Goal: Share content: Share content

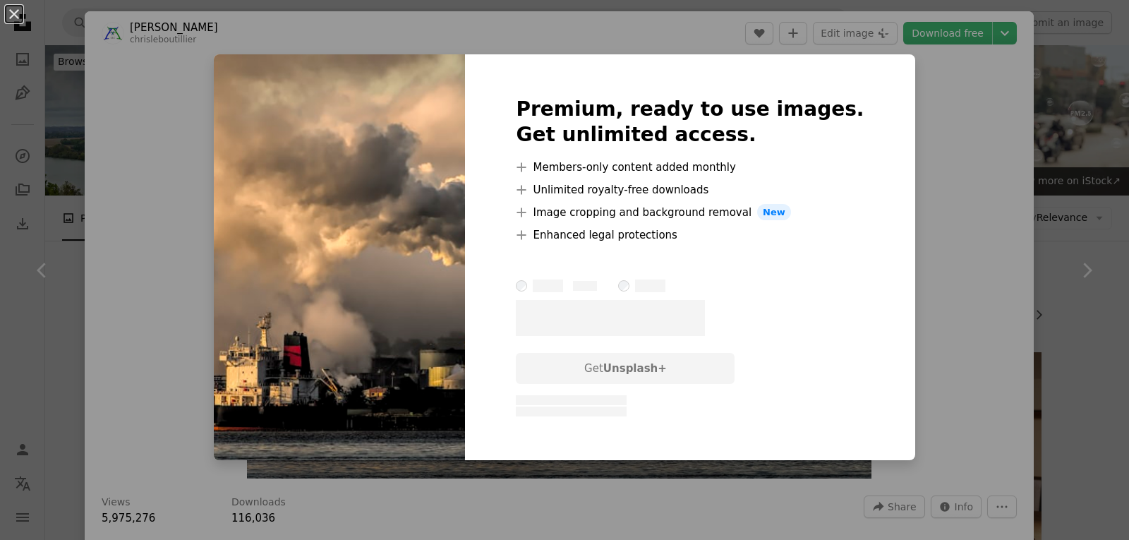
scroll to position [282, 0]
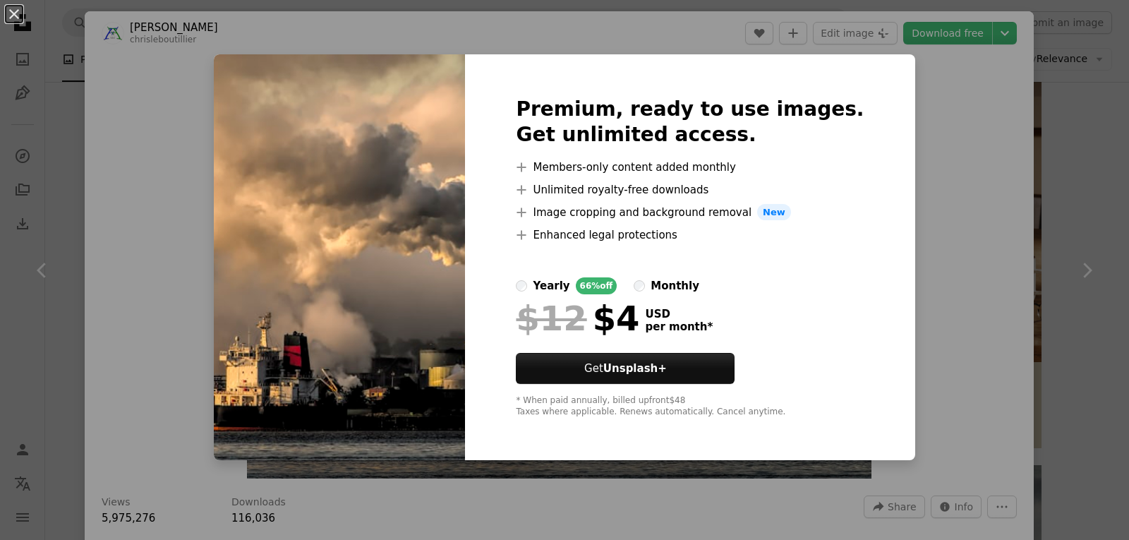
click at [987, 115] on div "An X shape Premium, ready to use images. Get unlimited access. A plus sign Memb…" at bounding box center [564, 270] width 1129 height 540
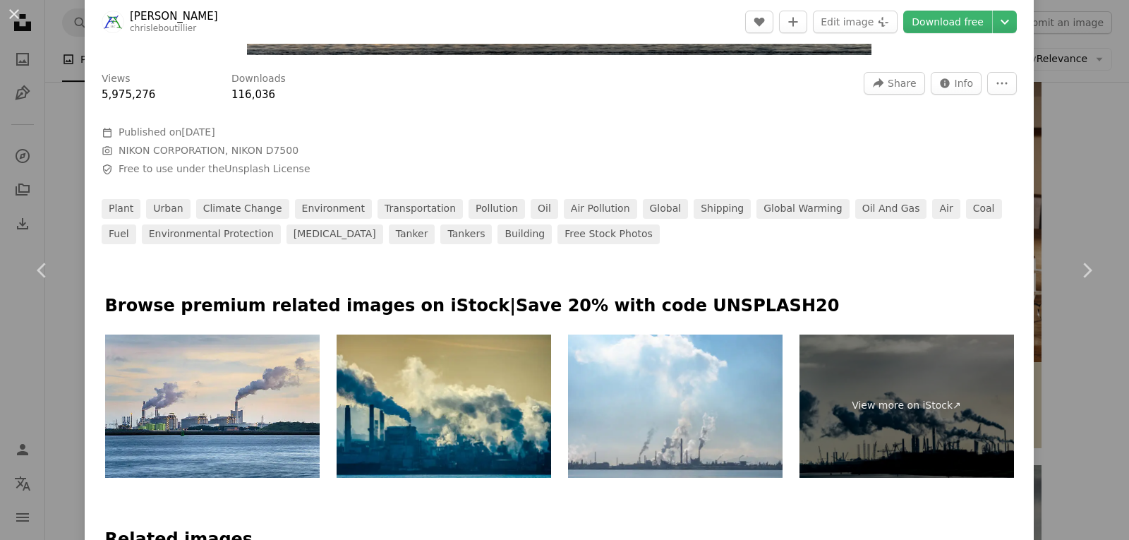
scroll to position [353, 0]
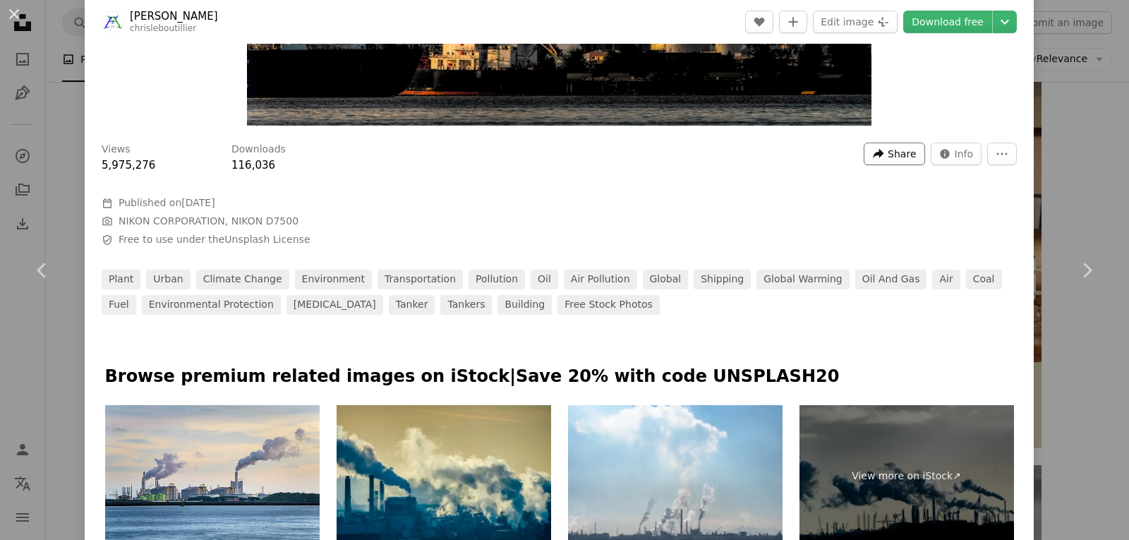
click at [892, 155] on span "Share" at bounding box center [902, 153] width 28 height 21
click at [994, 104] on dialog "An X shape Chevron left Chevron right [PERSON_NAME] chrisleboutillier A heart A…" at bounding box center [564, 270] width 1129 height 540
click at [997, 154] on icon "More Actions" at bounding box center [1002, 154] width 11 height 2
click at [782, 135] on dialog "An X shape Chevron left Chevron right [PERSON_NAME] chrisleboutillier A heart A…" at bounding box center [564, 270] width 1129 height 540
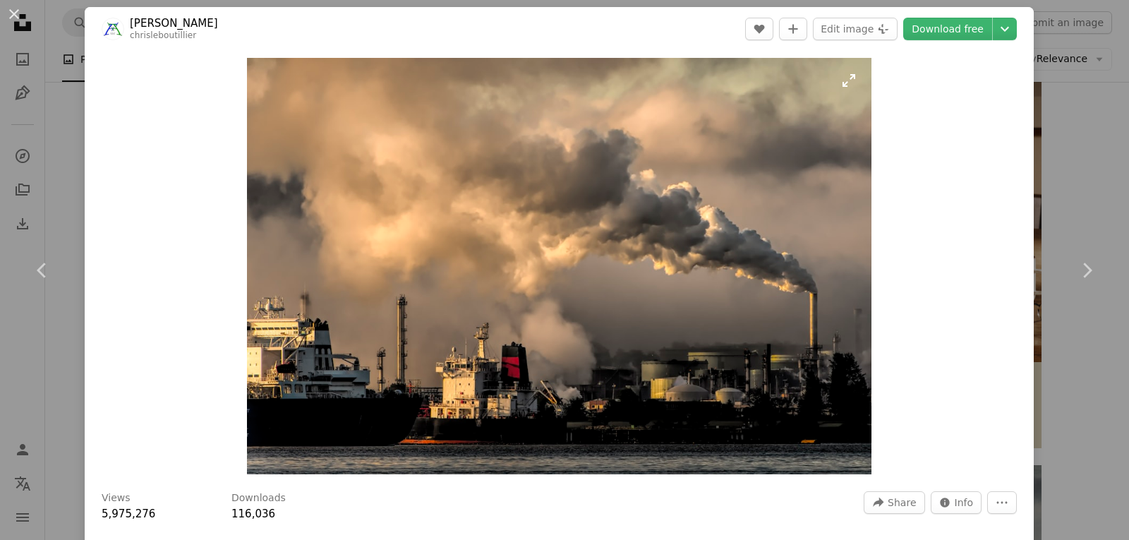
scroll to position [0, 0]
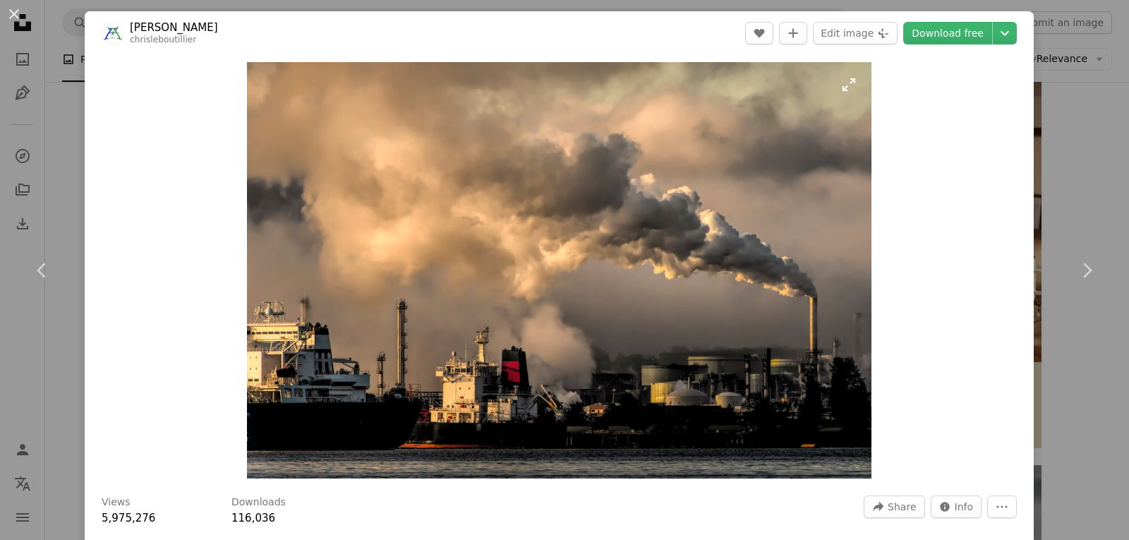
click at [736, 111] on img "Zoom in on this image" at bounding box center [559, 270] width 625 height 416
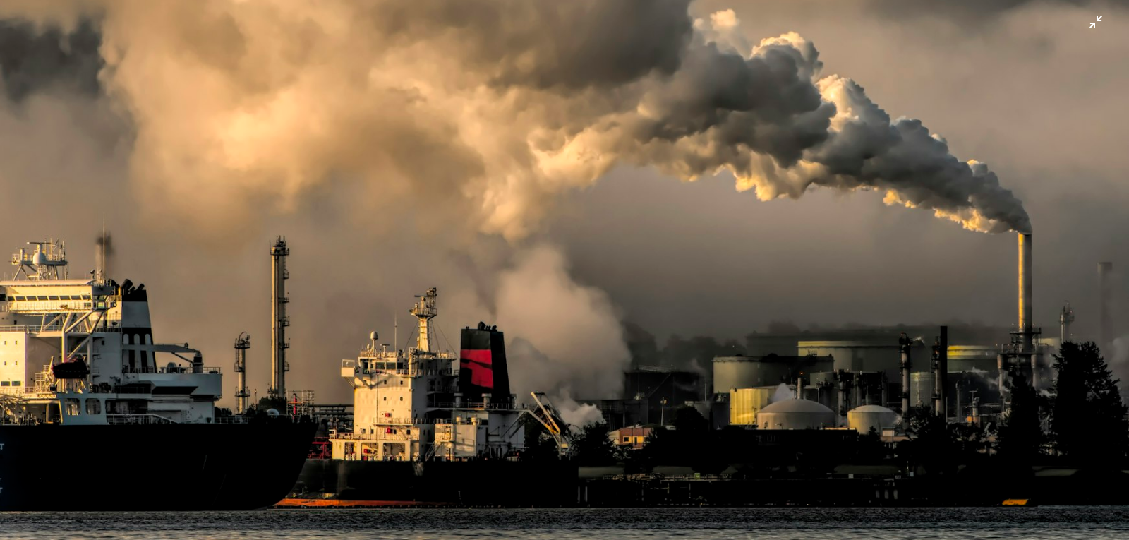
scroll to position [198, 0]
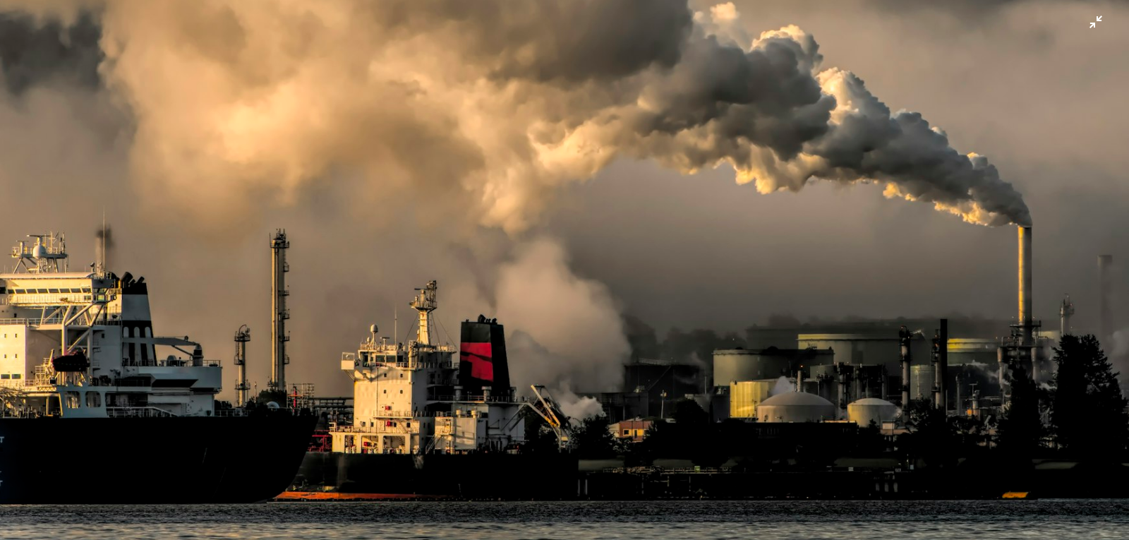
click at [673, 106] on img "Zoom out on this image" at bounding box center [564, 178] width 1131 height 754
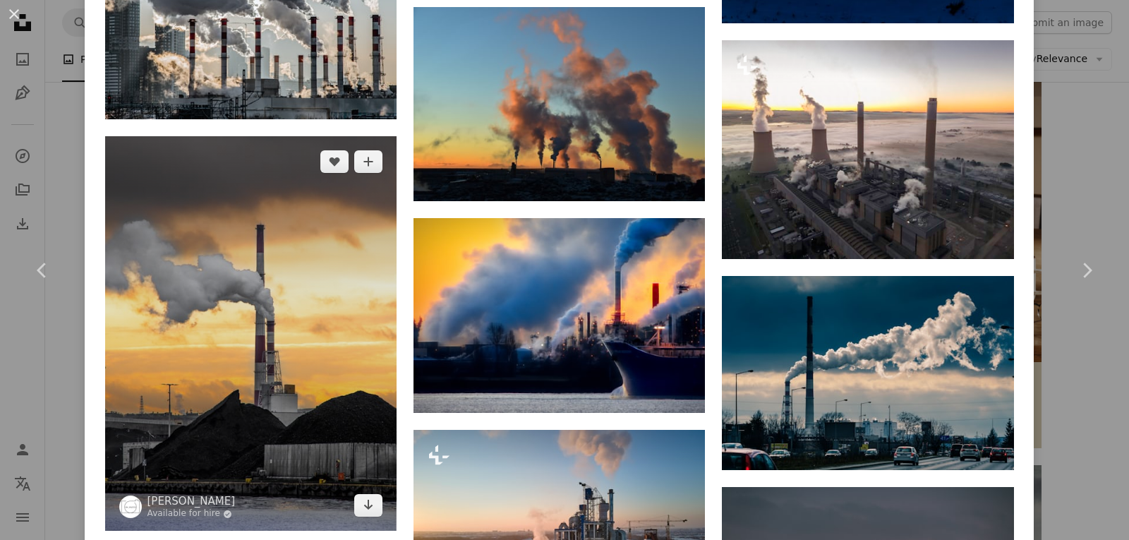
scroll to position [1341, 0]
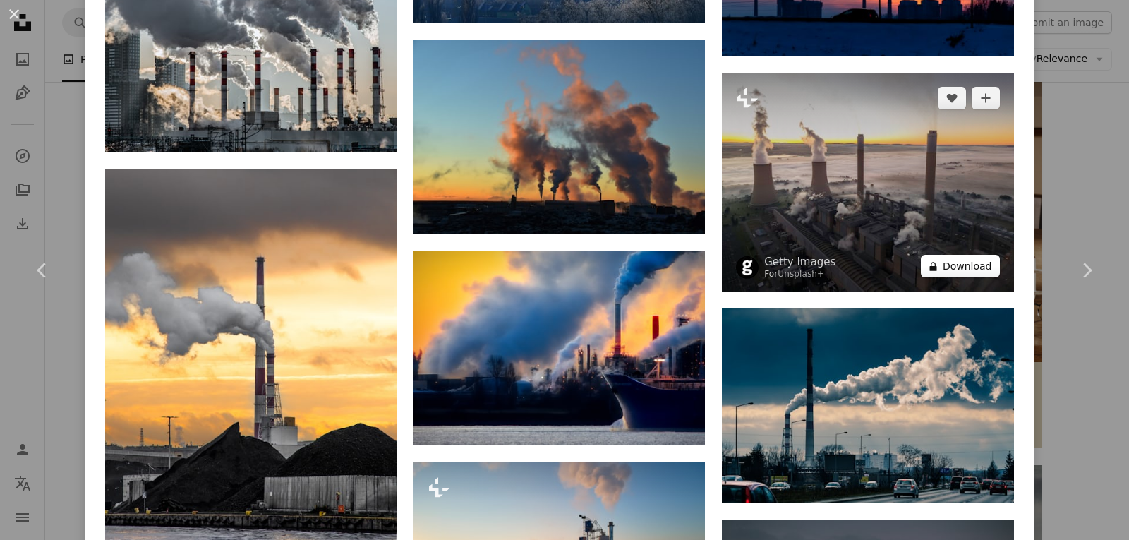
click at [951, 265] on button "A lock Download" at bounding box center [960, 266] width 79 height 23
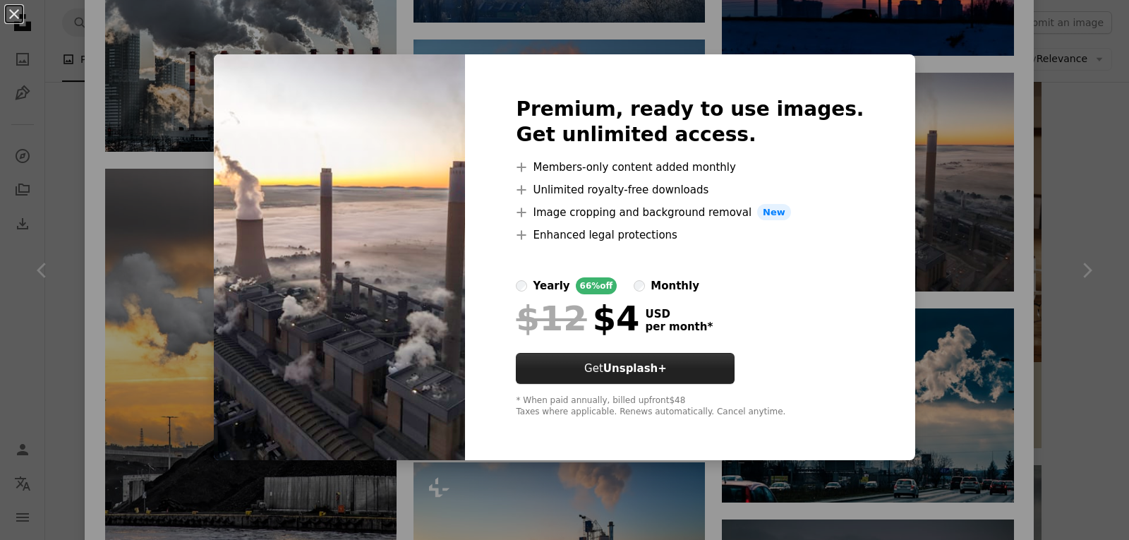
click at [661, 365] on strong "Unsplash+" at bounding box center [635, 368] width 64 height 13
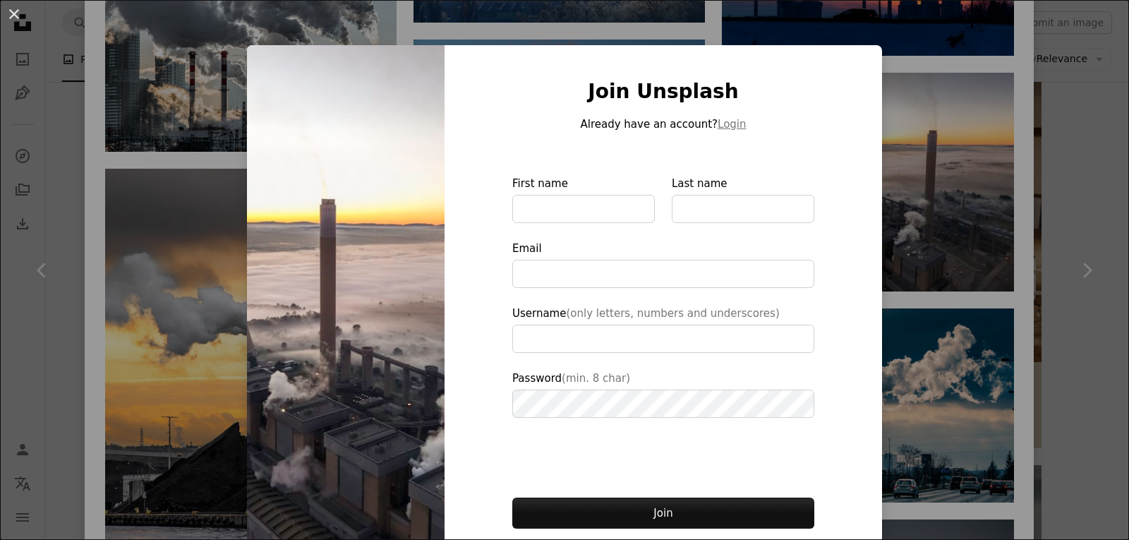
click at [1049, 159] on div "An X shape Join Unsplash Already have an account? Login First name Last name Em…" at bounding box center [564, 270] width 1129 height 540
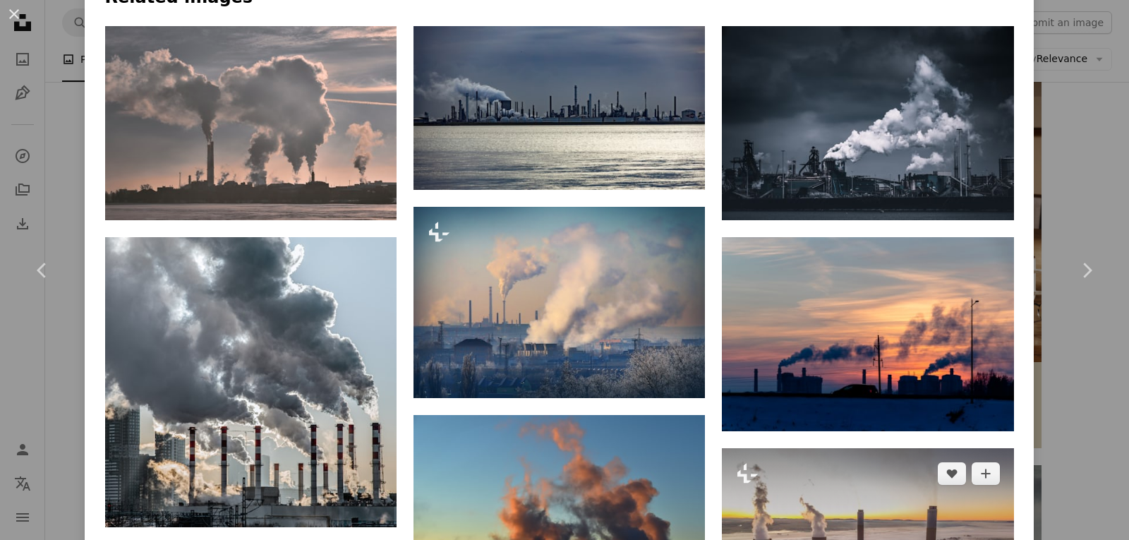
scroll to position [917, 0]
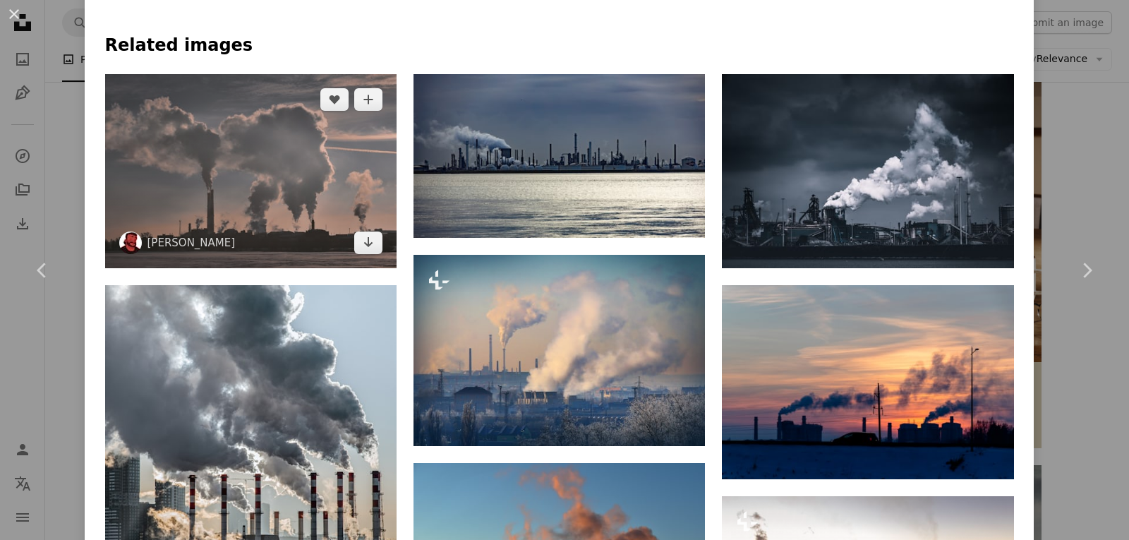
click at [315, 151] on img at bounding box center [250, 171] width 291 height 194
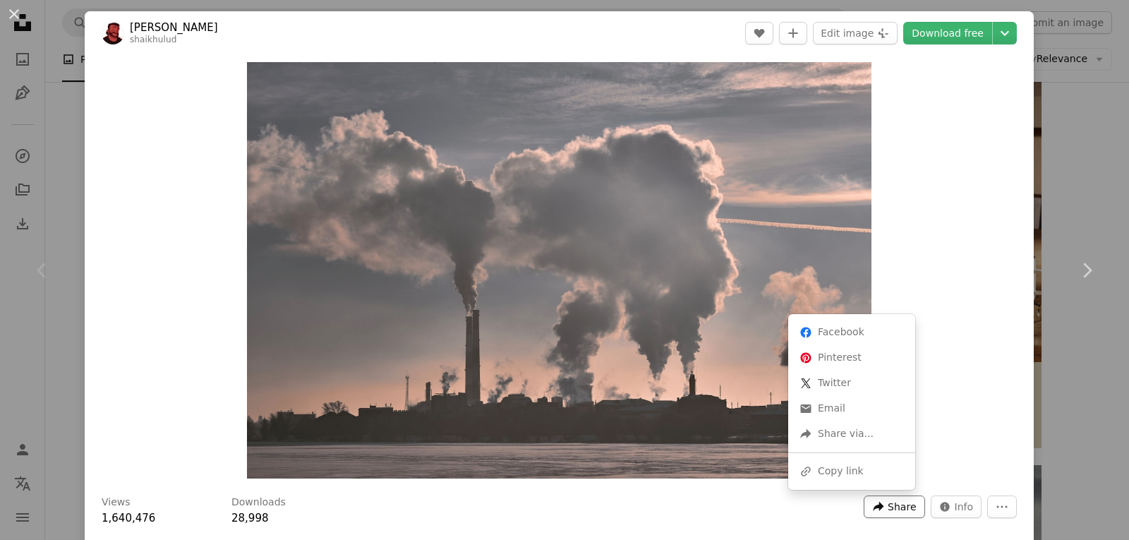
click at [888, 510] on span "Share" at bounding box center [902, 506] width 28 height 21
click at [870, 438] on div "A forward-right arrow Share via..." at bounding box center [852, 433] width 116 height 25
click at [850, 475] on div "A URL sharing icon (chains) Copy link" at bounding box center [852, 471] width 116 height 25
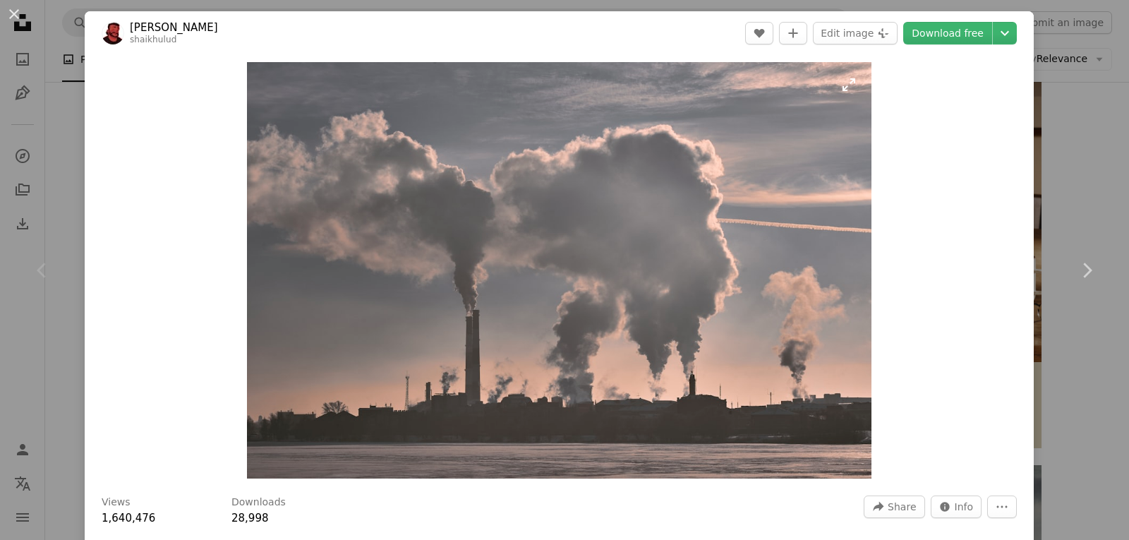
click at [850, 462] on img "Zoom in on this image" at bounding box center [559, 270] width 625 height 416
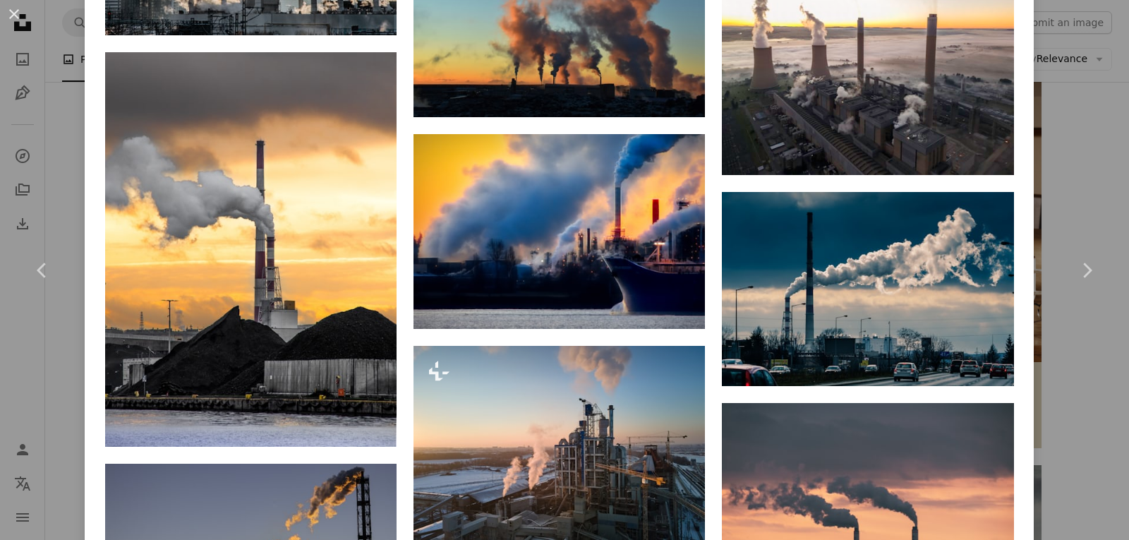
scroll to position [1426, 0]
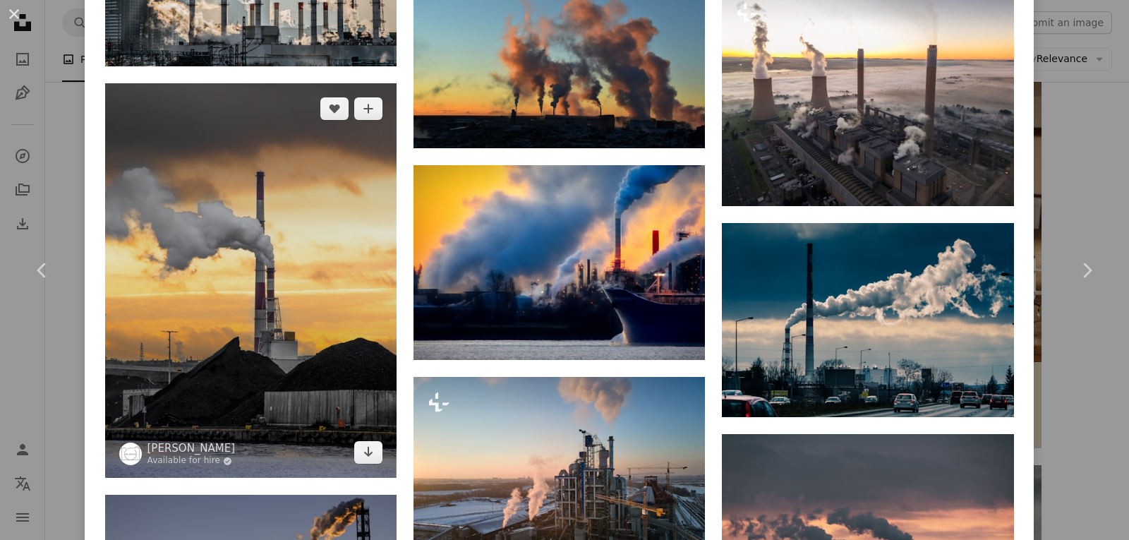
click at [199, 280] on img at bounding box center [250, 280] width 291 height 394
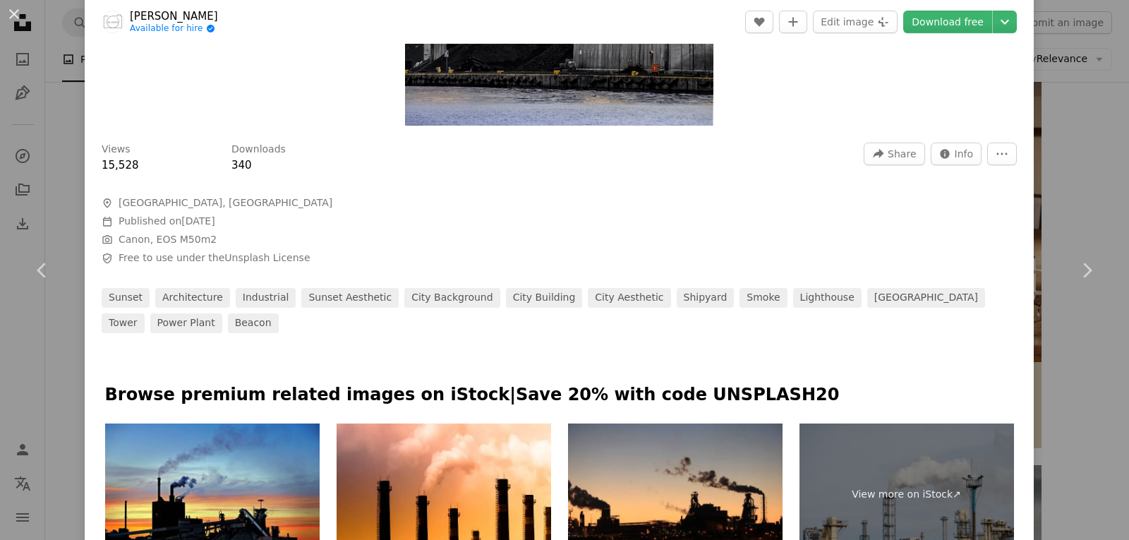
scroll to position [282, 0]
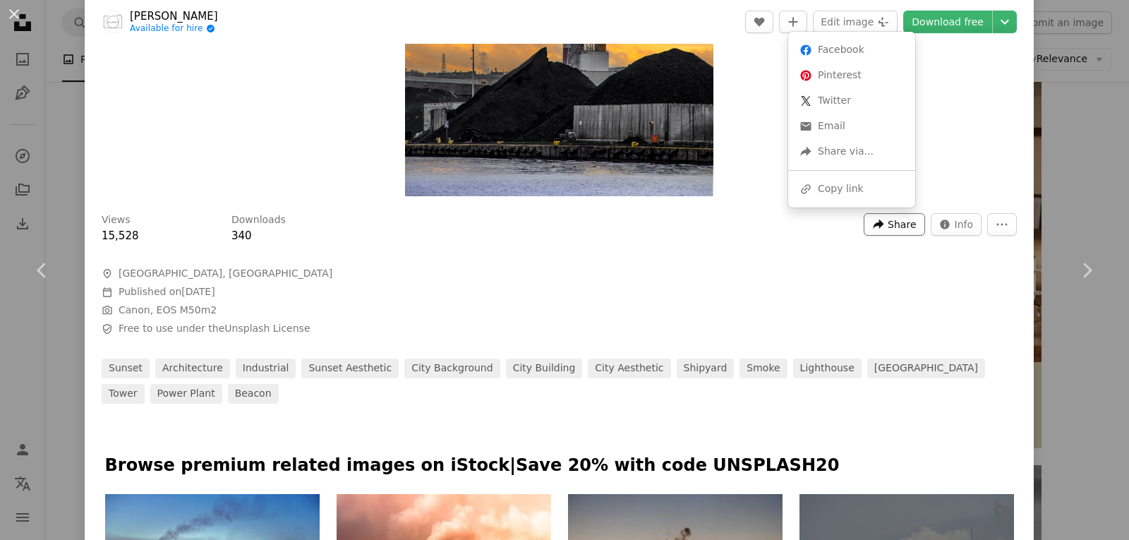
click at [888, 224] on span "Share" at bounding box center [902, 224] width 28 height 21
click at [827, 125] on link "An envelope Email" at bounding box center [852, 126] width 116 height 25
